Goal: Find specific page/section

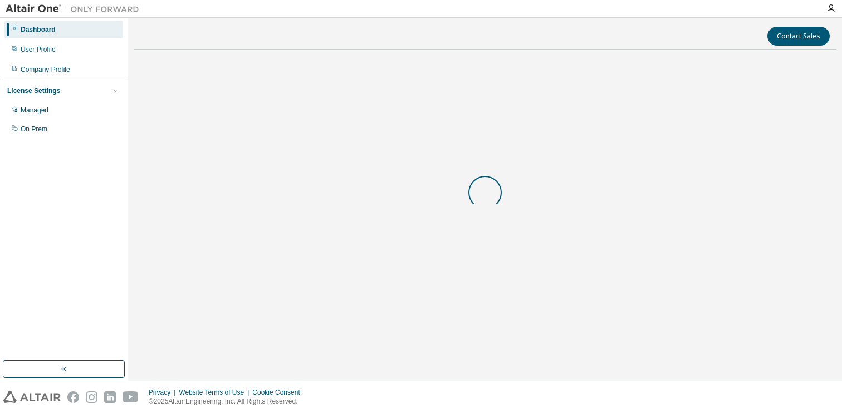
click at [646, 383] on div "Privacy Website Terms of Use Cookie Consent © 2025 Altair Engineering, Inc. All…" at bounding box center [421, 398] width 842 height 32
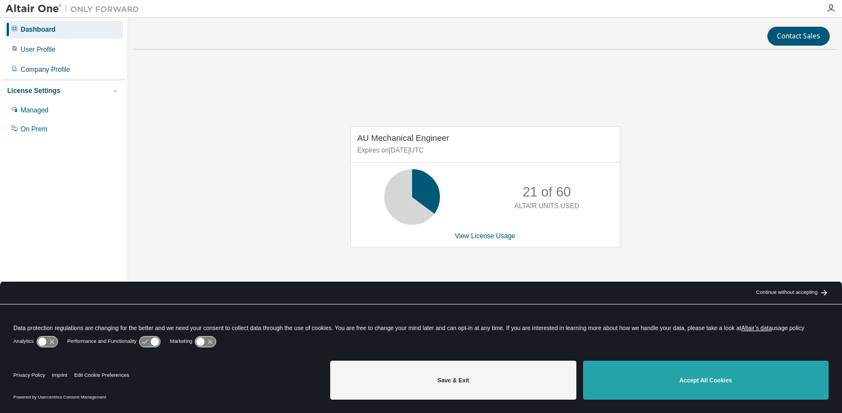
click at [647, 372] on button "Accept All Cookies" at bounding box center [706, 380] width 246 height 39
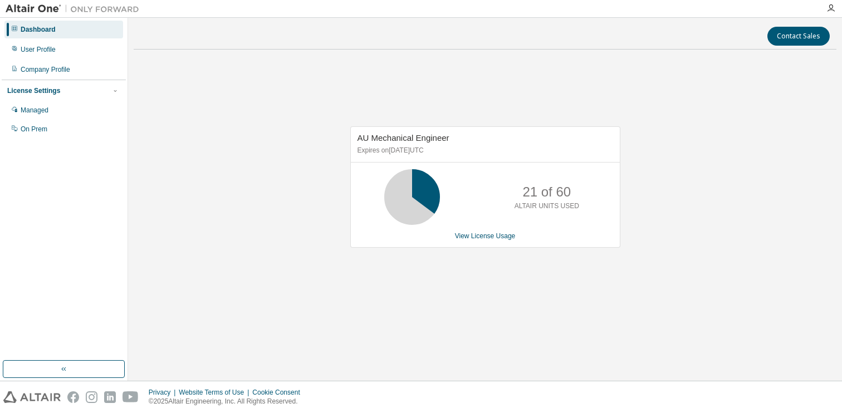
click at [28, 10] on img at bounding box center [75, 8] width 139 height 11
click at [830, 7] on icon "button" at bounding box center [831, 8] width 9 height 9
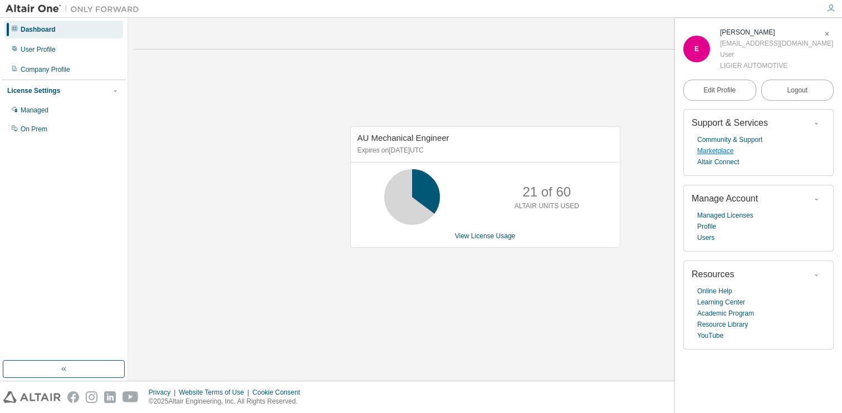
click at [721, 154] on link "Marketplace" at bounding box center [715, 150] width 36 height 11
